Goal: Task Accomplishment & Management: Use online tool/utility

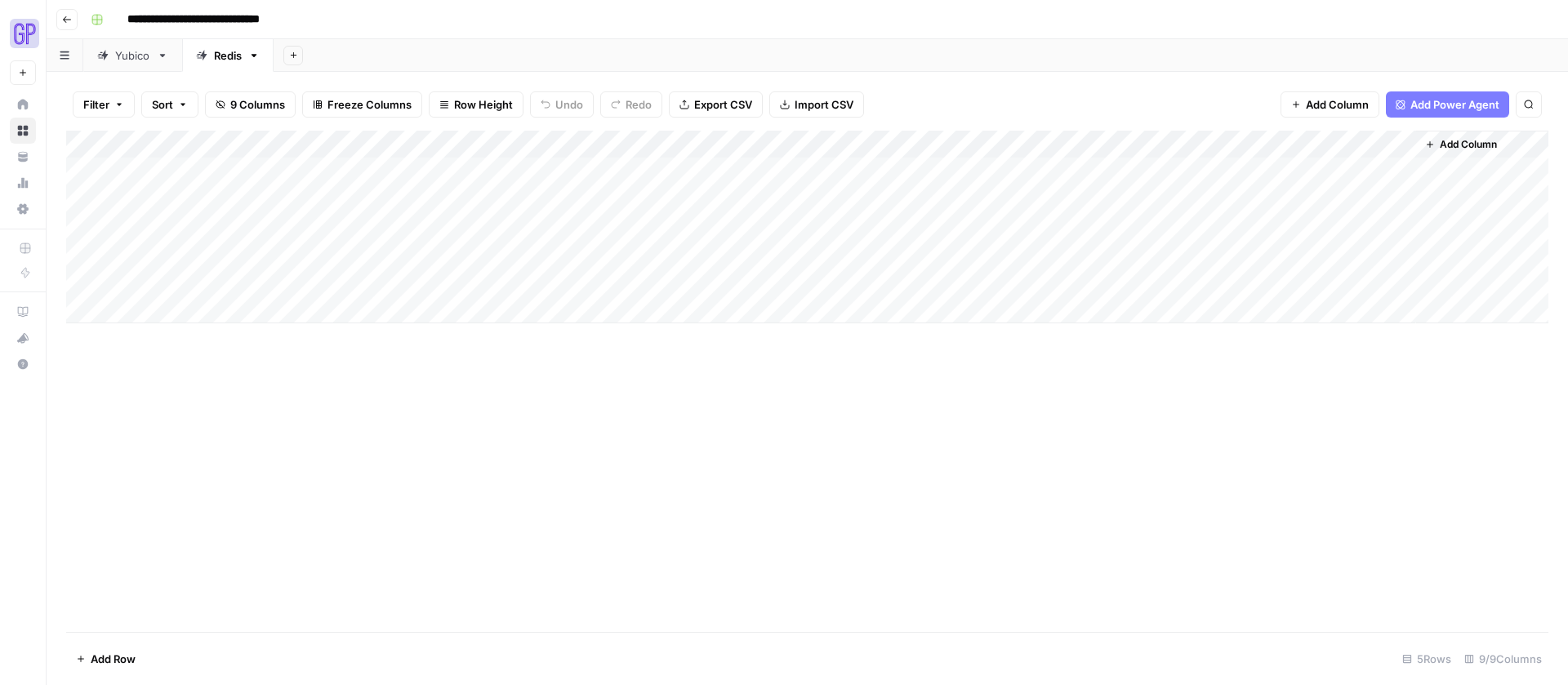
click at [159, 169] on div "Add Column" at bounding box center [807, 227] width 1482 height 193
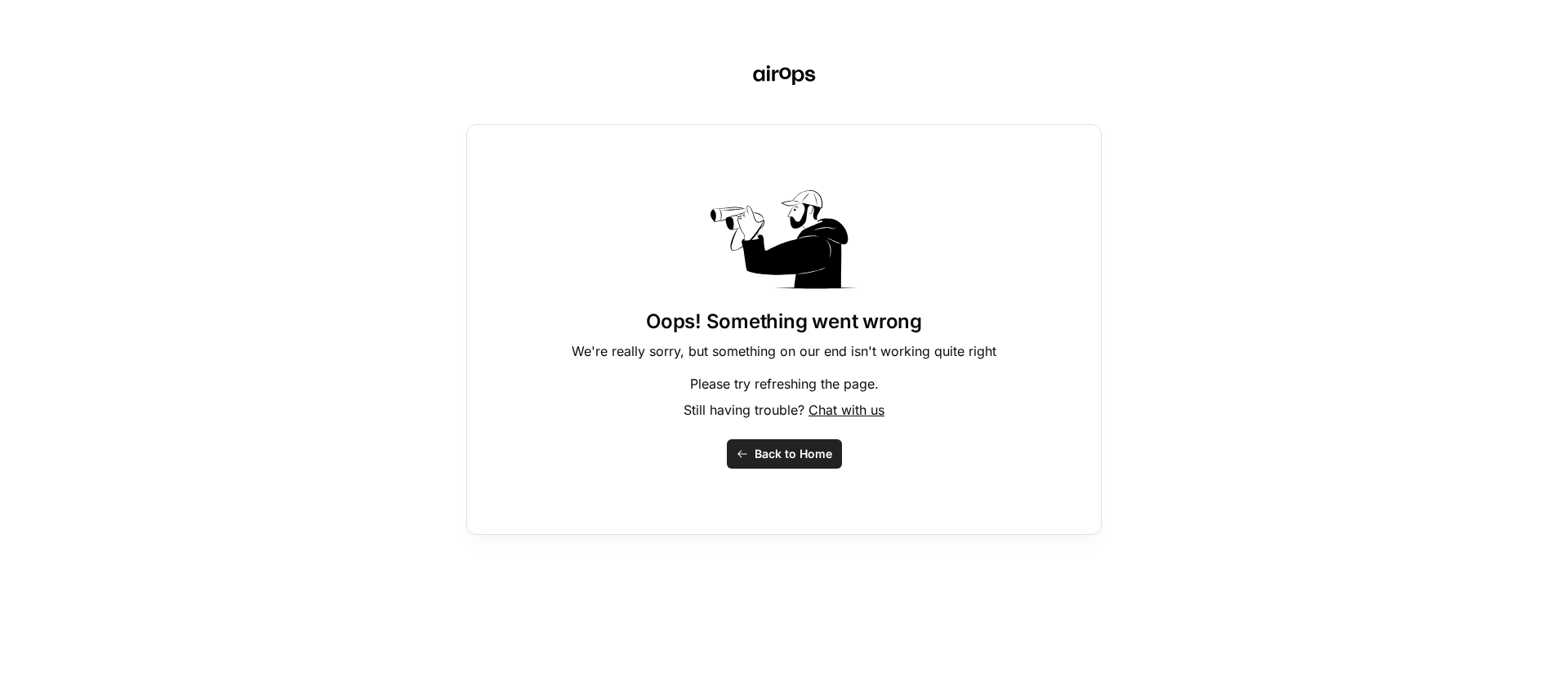
click at [791, 460] on span "Back to Home" at bounding box center [793, 453] width 77 height 16
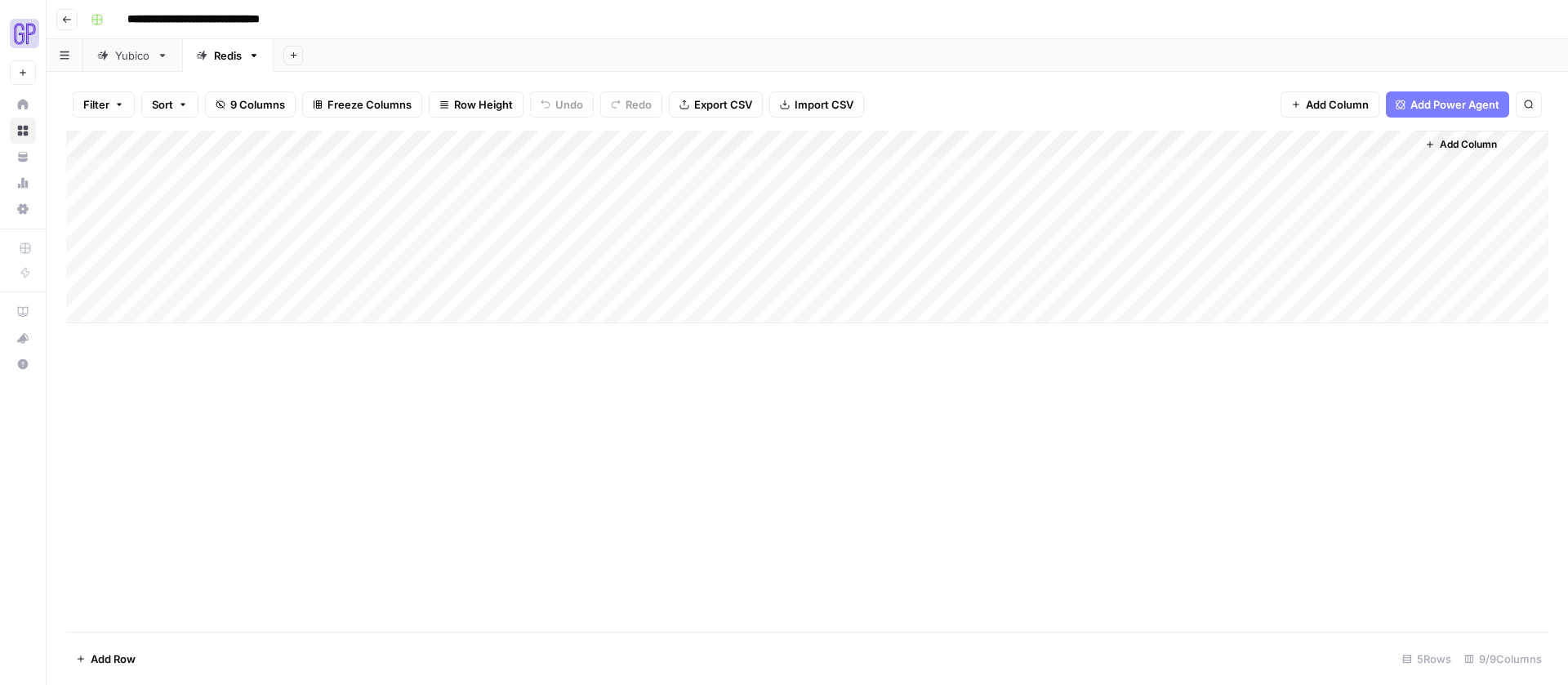
click at [153, 173] on div "Add Column" at bounding box center [807, 227] width 1482 height 193
click at [1373, 169] on div "Add Column" at bounding box center [807, 227] width 1482 height 193
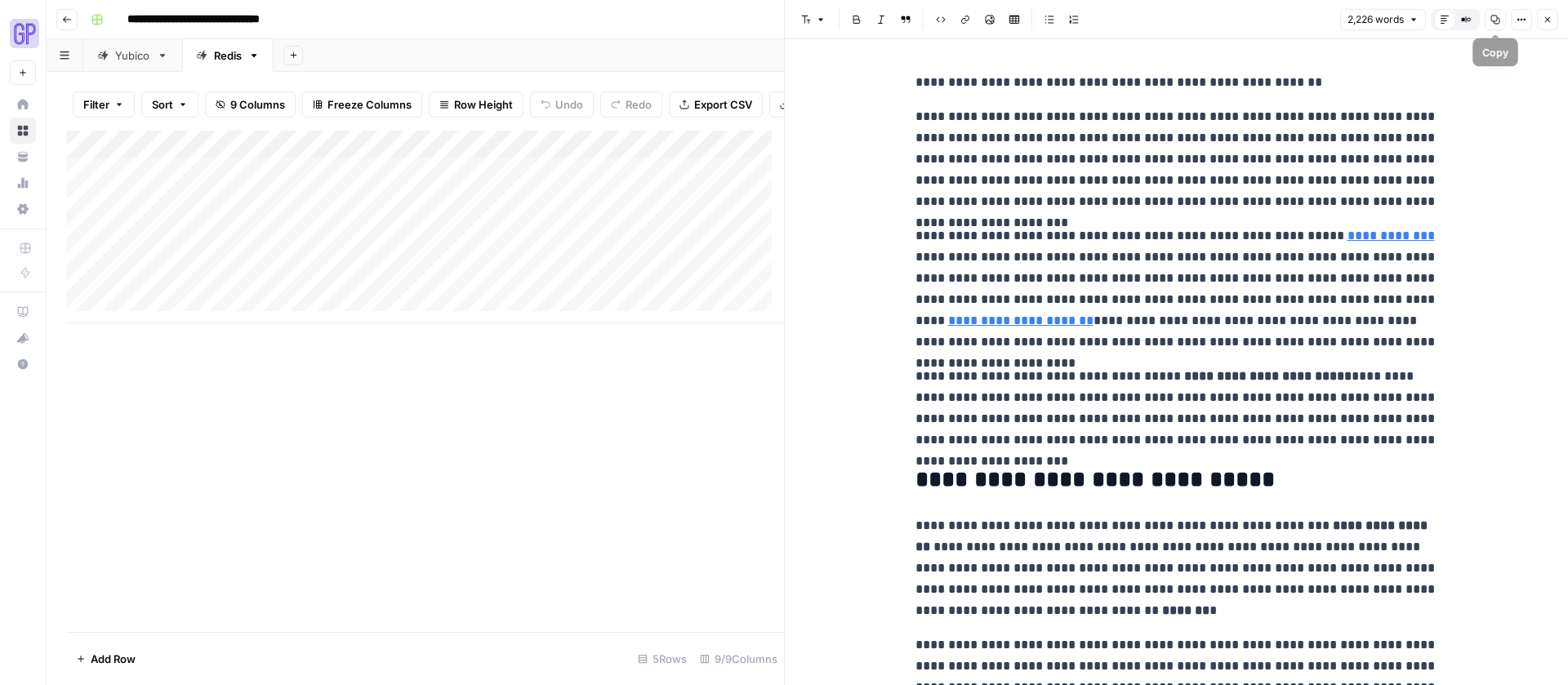
click at [1496, 21] on icon "button" at bounding box center [1495, 20] width 9 height 9
drag, startPoint x: 1545, startPoint y: 21, endPoint x: 1535, endPoint y: 23, distance: 10.2
click at [1545, 21] on icon "button" at bounding box center [1548, 20] width 6 height 6
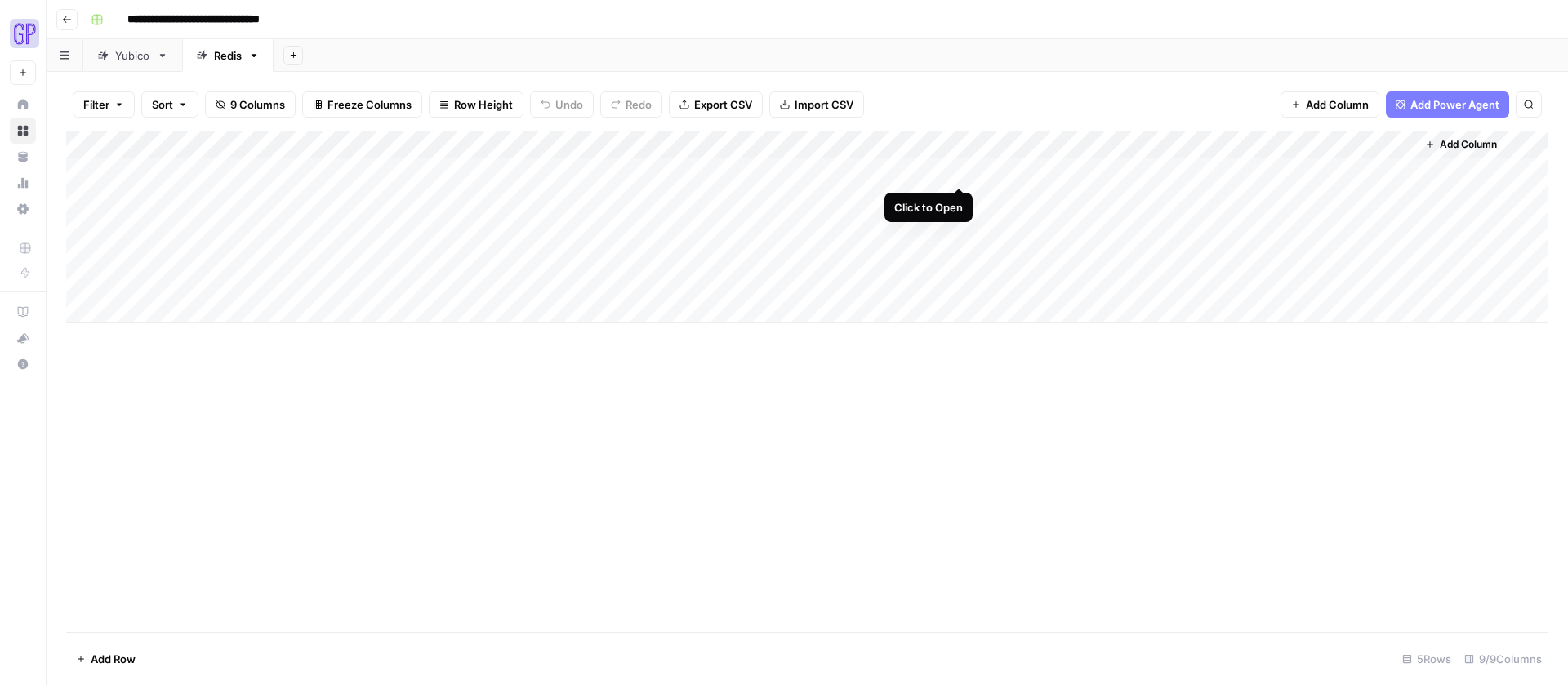
click at [957, 171] on div "Add Column" at bounding box center [807, 227] width 1482 height 193
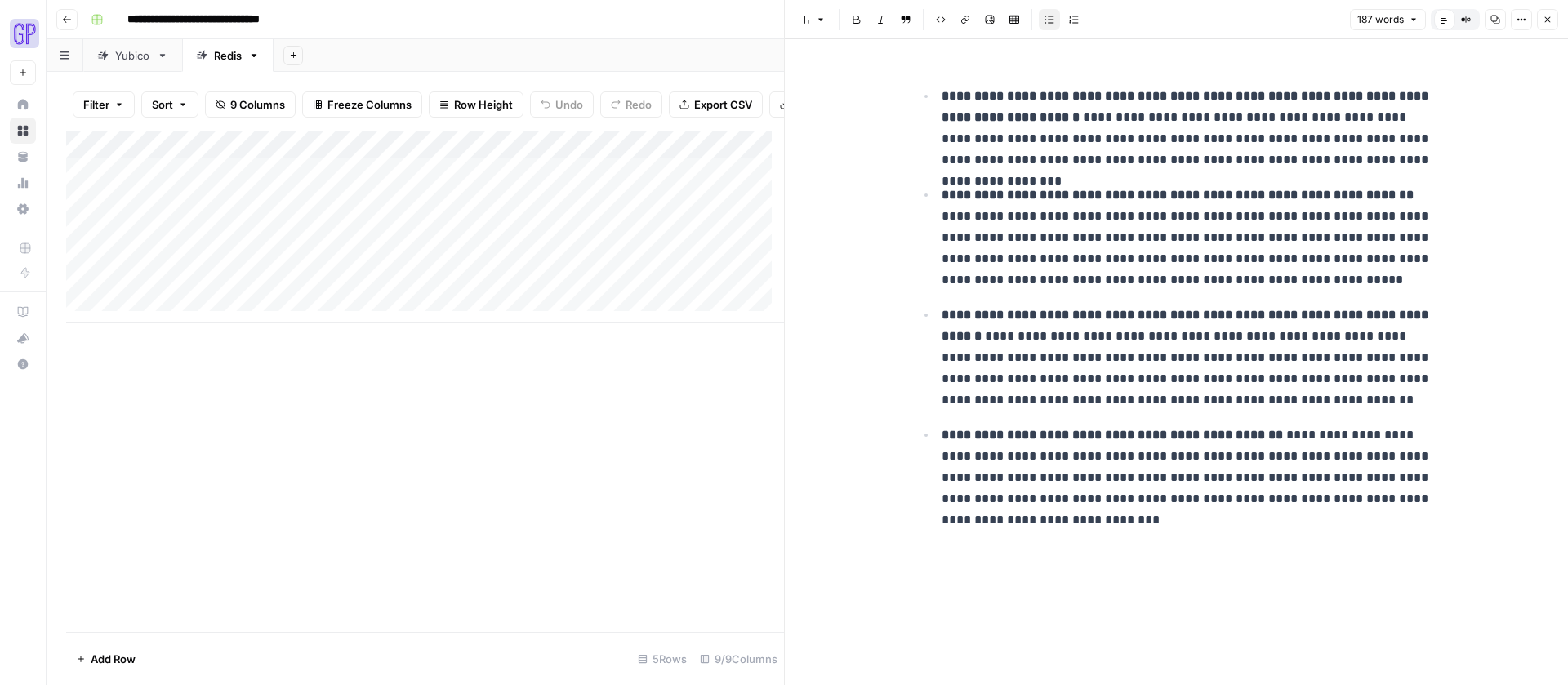
click at [1494, 21] on icon "button" at bounding box center [1495, 20] width 9 height 9
click at [1555, 25] on button "Close" at bounding box center [1546, 19] width 21 height 21
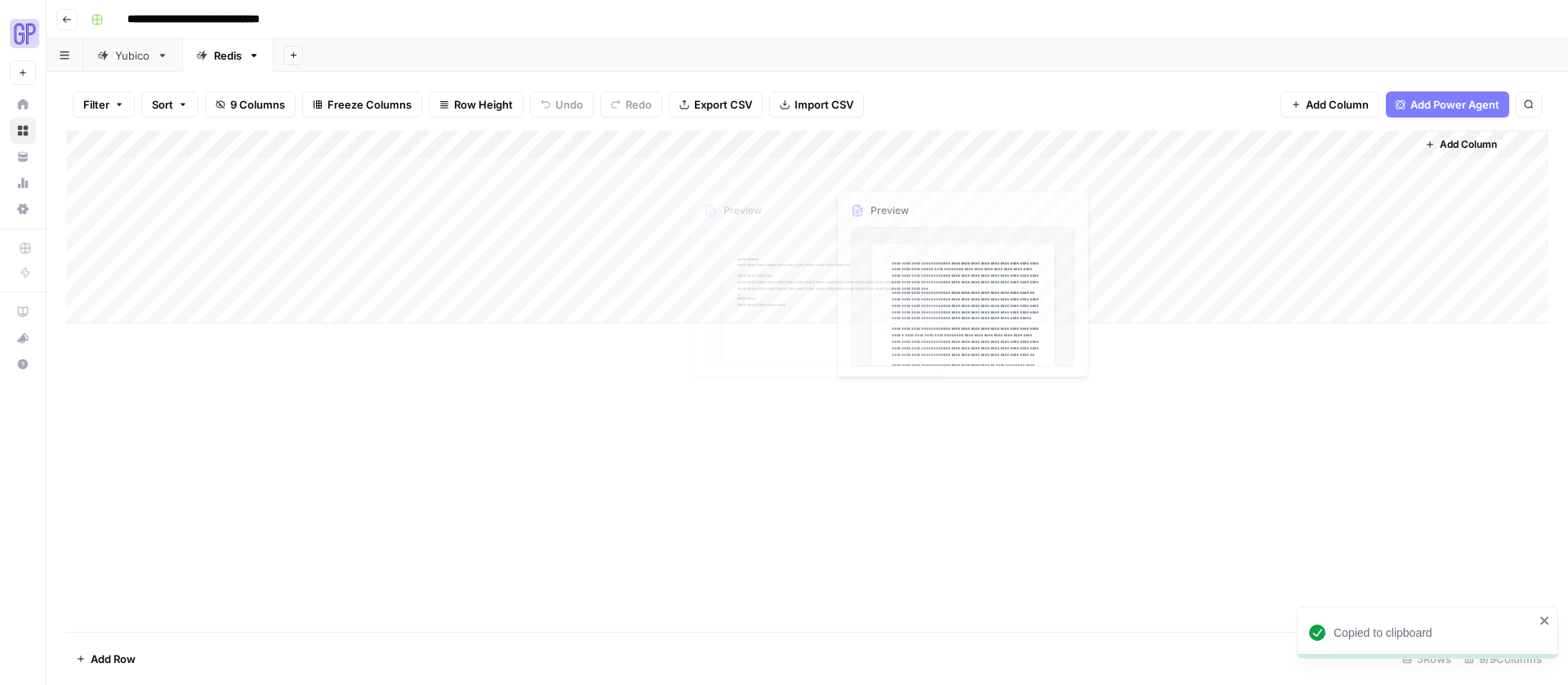
click at [790, 165] on div "Add Column" at bounding box center [807, 227] width 1482 height 193
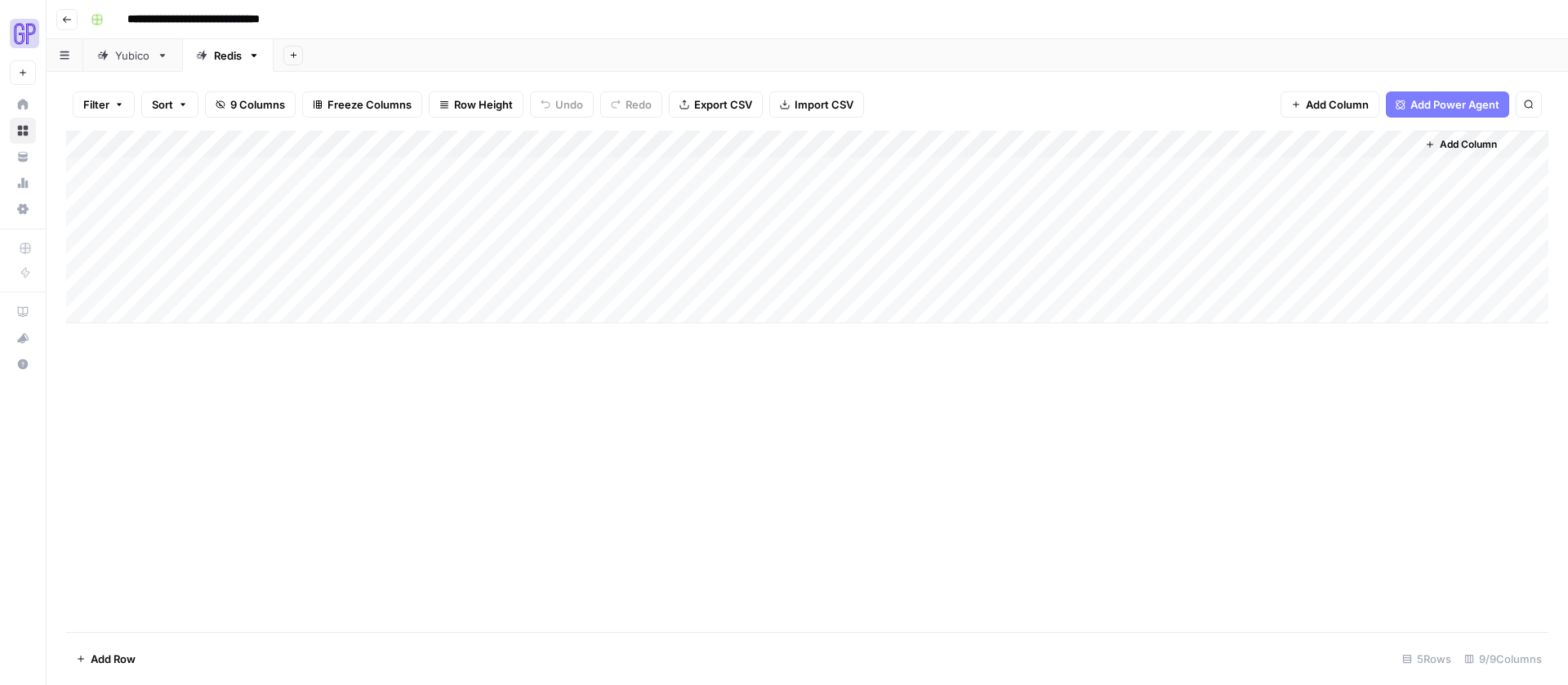
click at [813, 169] on div "Add Column" at bounding box center [807, 227] width 1482 height 193
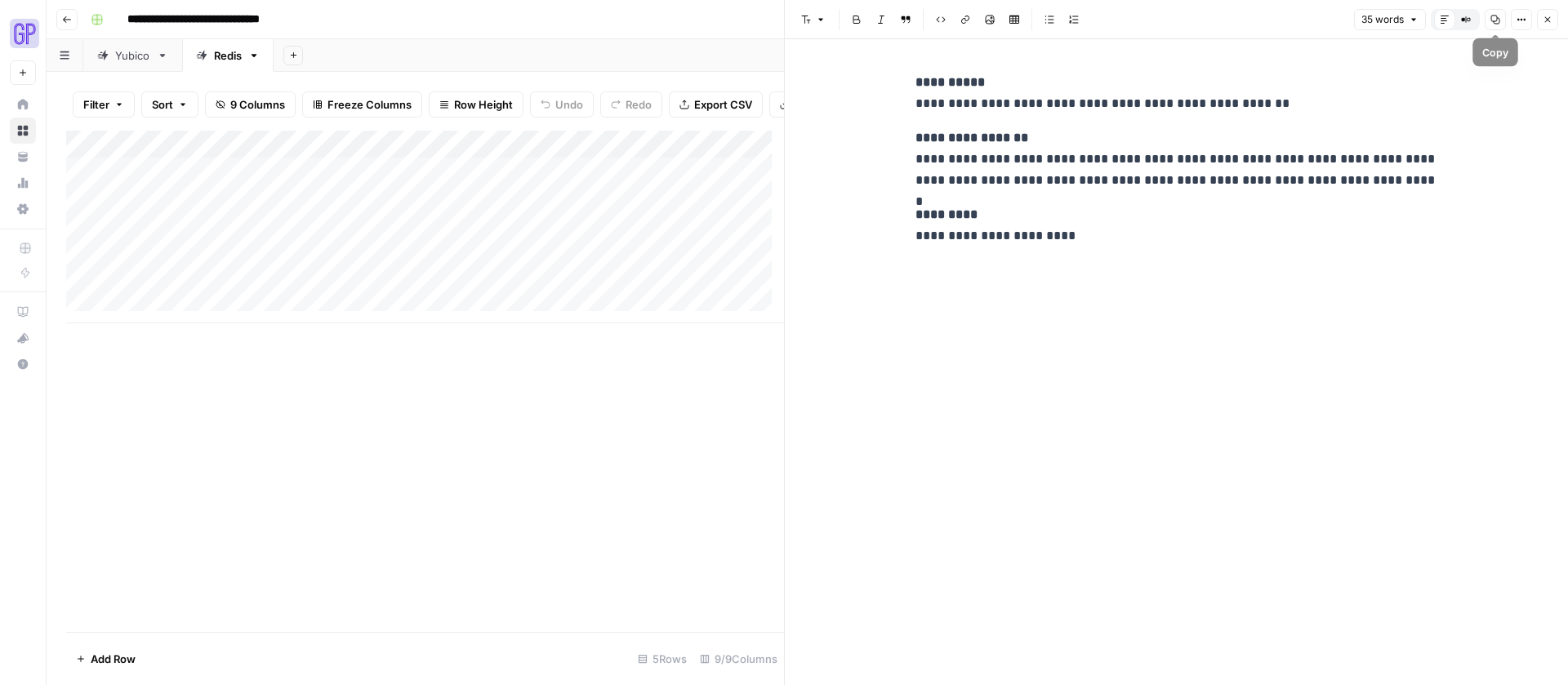
click at [1500, 16] on button "Copy" at bounding box center [1495, 19] width 21 height 21
